Goal: Transaction & Acquisition: Purchase product/service

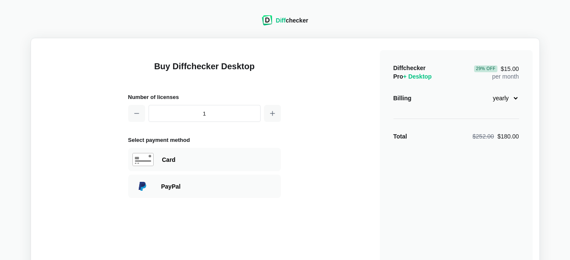
click at [520, 98] on div "Diffchecker Pro + Desktop 29 % Off $15.00 per month Billing monthly yearly Tota…" at bounding box center [456, 203] width 153 height 306
click at [515, 99] on select "monthly yearly" at bounding box center [501, 98] width 37 height 14
select select "desktop-monthly-21"
click at [483, 91] on select "monthly yearly" at bounding box center [501, 98] width 37 height 14
click at [195, 160] on div "Card" at bounding box center [219, 159] width 115 height 8
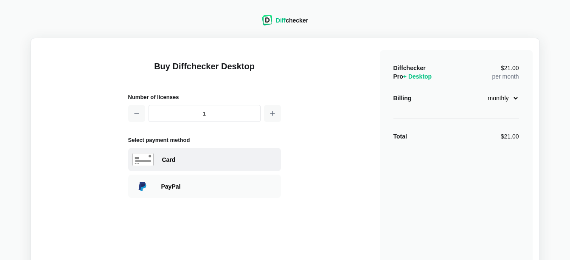
select select "[GEOGRAPHIC_DATA]"
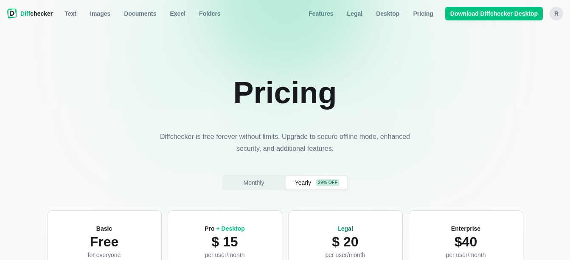
click at [556, 19] on div "R" at bounding box center [557, 14] width 14 height 14
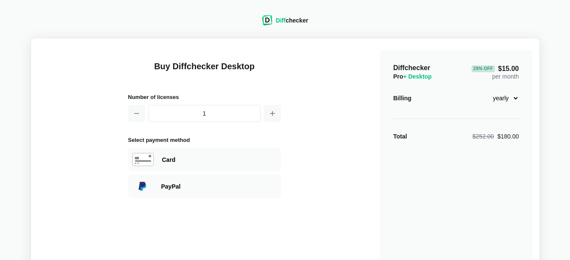
click at [516, 101] on select "monthly yearly" at bounding box center [501, 98] width 37 height 14
select select "desktop-monthly-21"
click at [483, 91] on select "monthly yearly" at bounding box center [501, 98] width 37 height 14
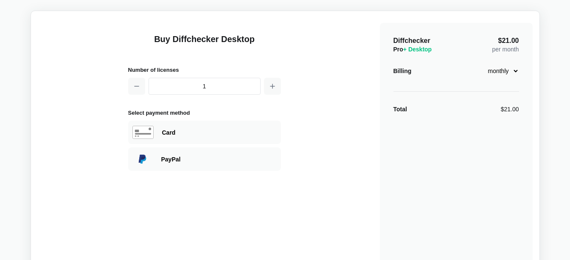
scroll to position [1, 0]
